Goal: Information Seeking & Learning: Learn about a topic

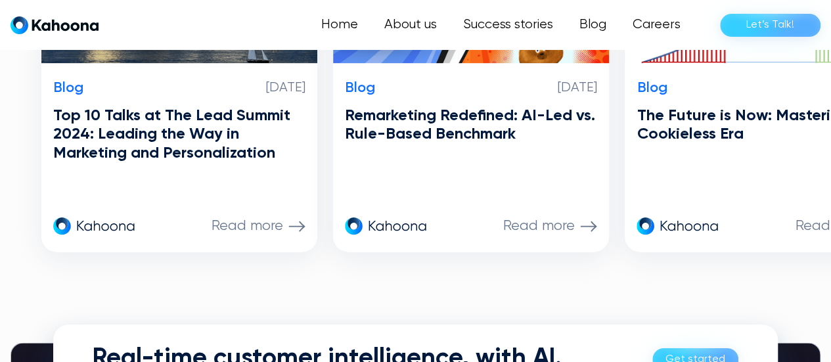
scroll to position [3986, 0]
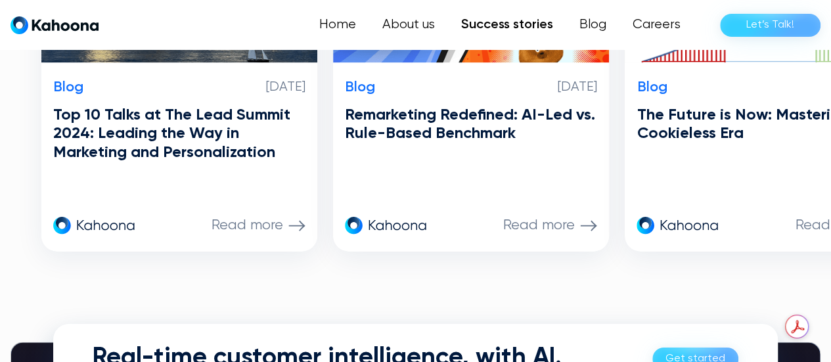
click at [509, 24] on link "Success stories" at bounding box center [507, 25] width 118 height 26
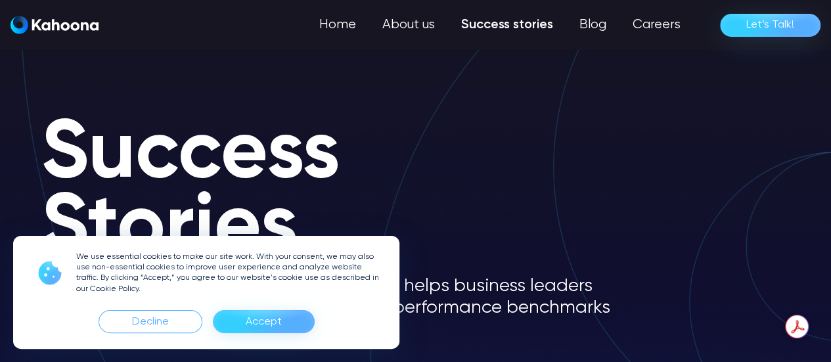
click at [184, 310] on div "We use essential cookies to make our site work. With your consent, we may also …" at bounding box center [206, 292] width 386 height 113
click at [140, 325] on div "Decline" at bounding box center [150, 321] width 37 height 21
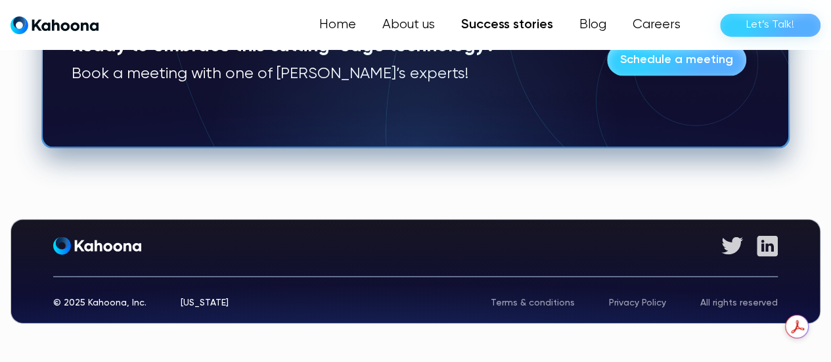
scroll to position [1276, 0]
